Goal: Transaction & Acquisition: Subscribe to service/newsletter

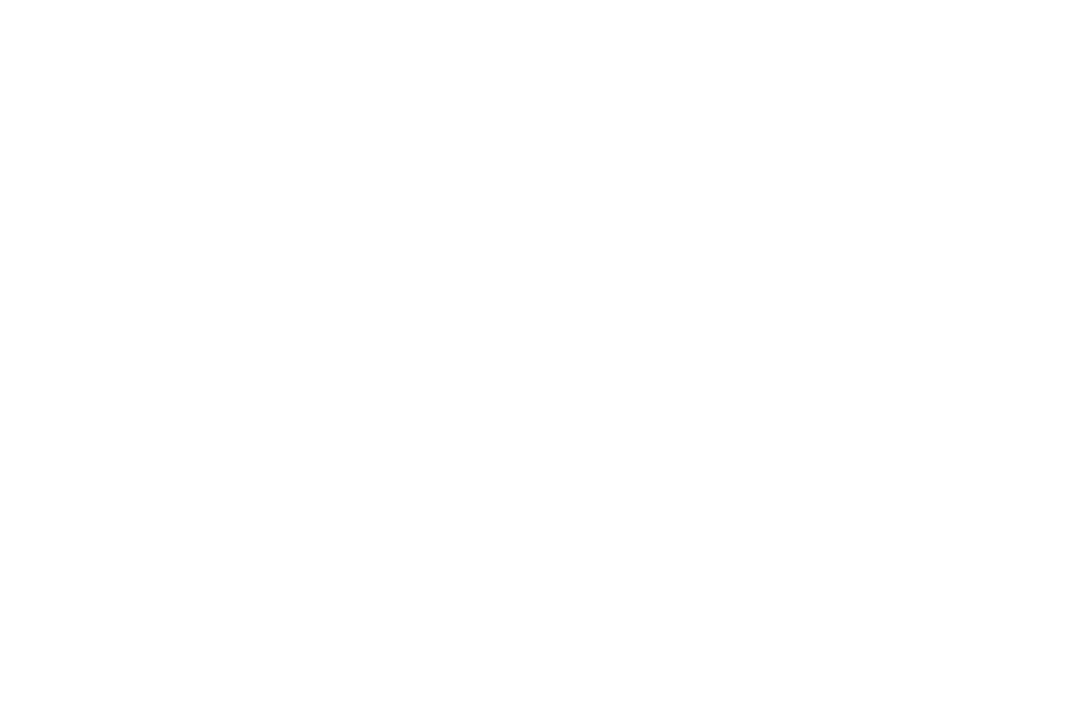
select select "*"
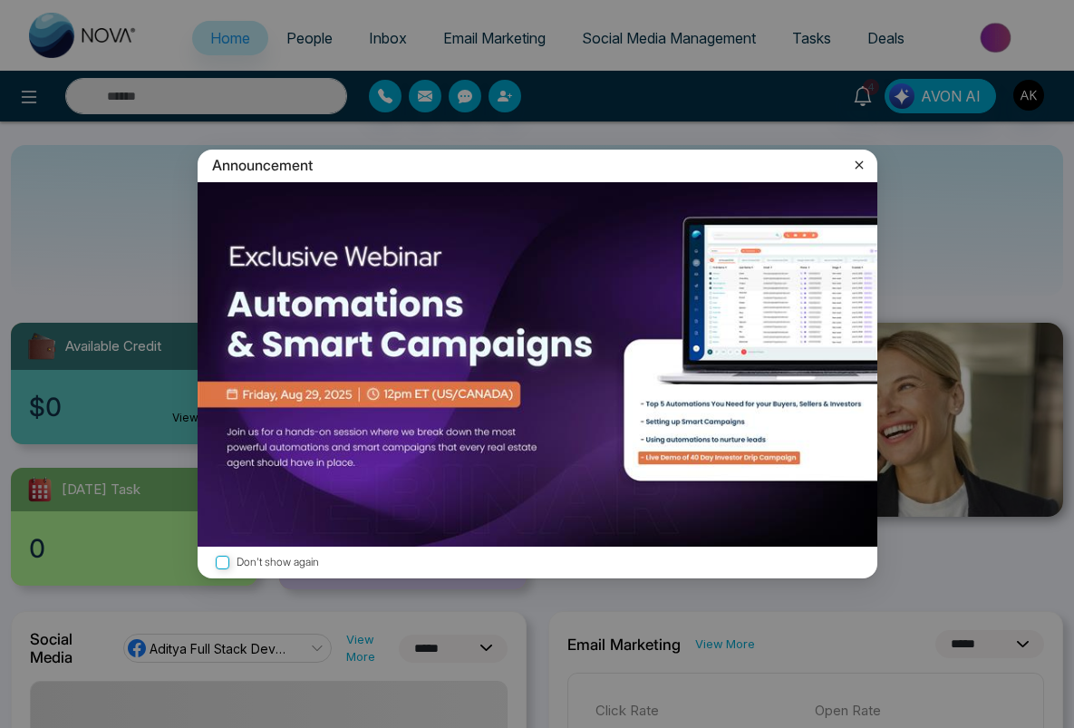
click at [859, 173] on icon at bounding box center [859, 165] width 18 height 18
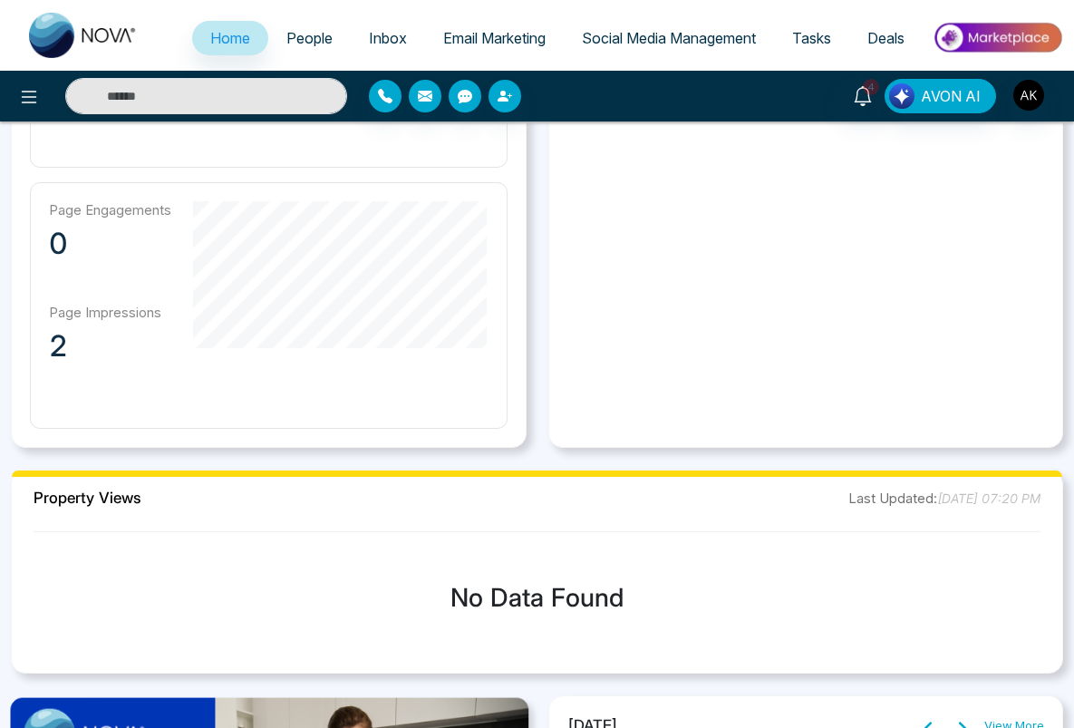
scroll to position [1703, 0]
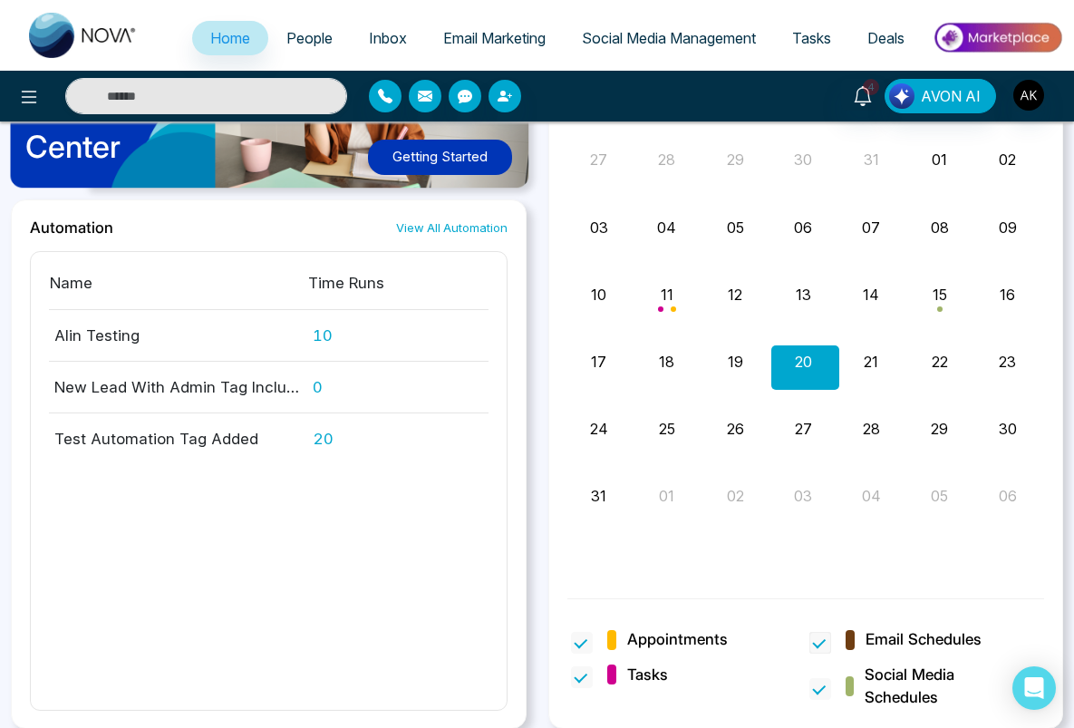
click at [822, 640] on span at bounding box center [821, 643] width 22 height 22
click at [587, 676] on span at bounding box center [582, 677] width 22 height 22
click at [585, 642] on span at bounding box center [582, 643] width 22 height 22
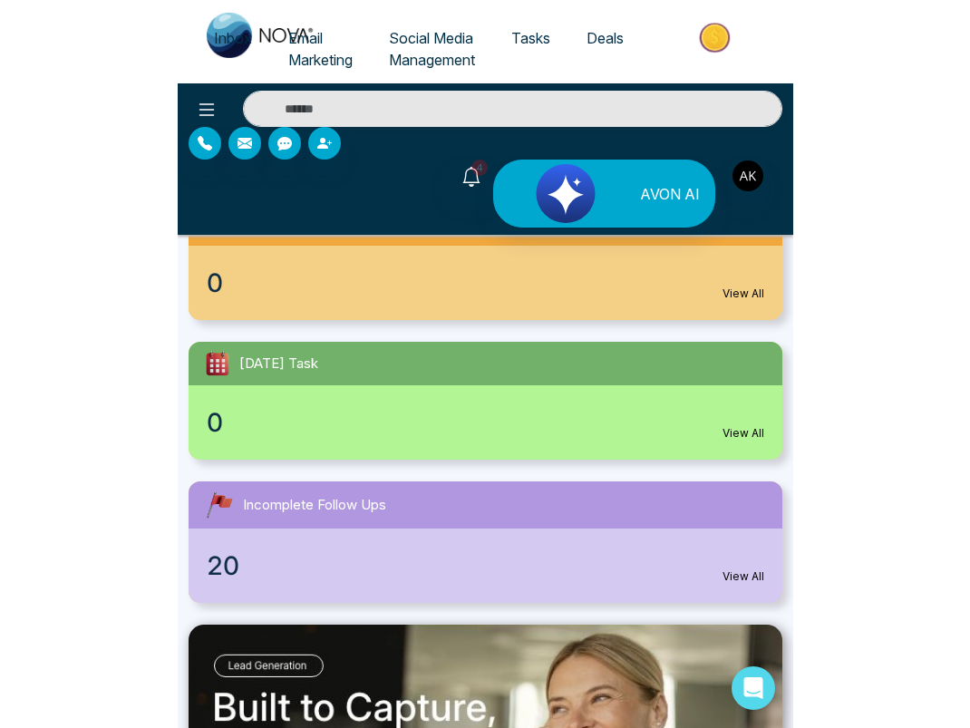
scroll to position [0, 0]
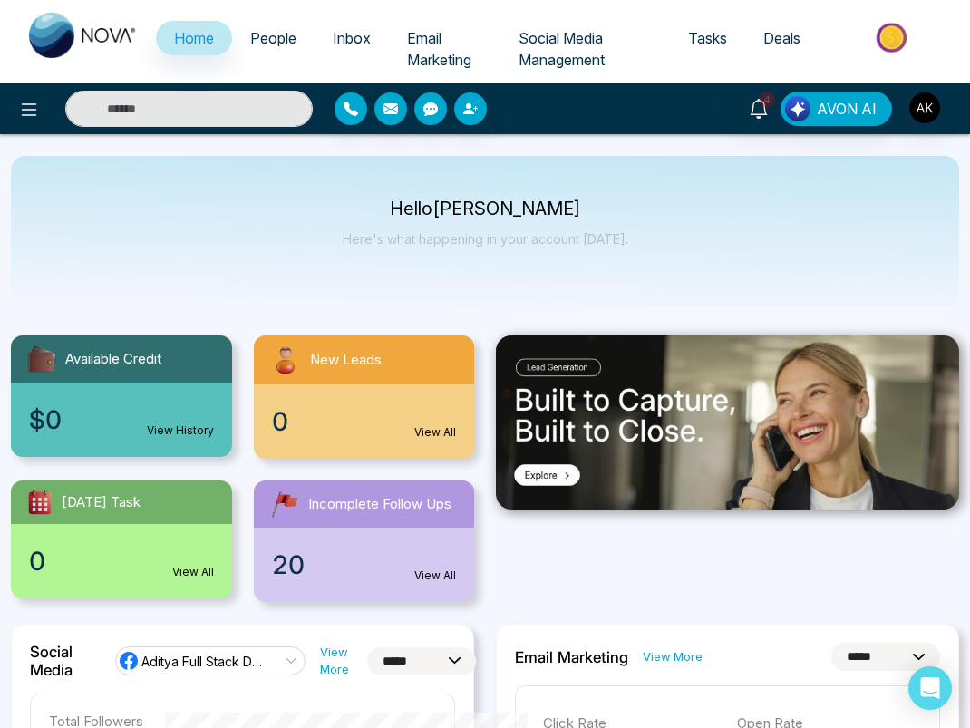
click at [703, 539] on div at bounding box center [727, 468] width 485 height 267
click at [715, 543] on div at bounding box center [727, 468] width 485 height 267
